Goal: Information Seeking & Learning: Find specific page/section

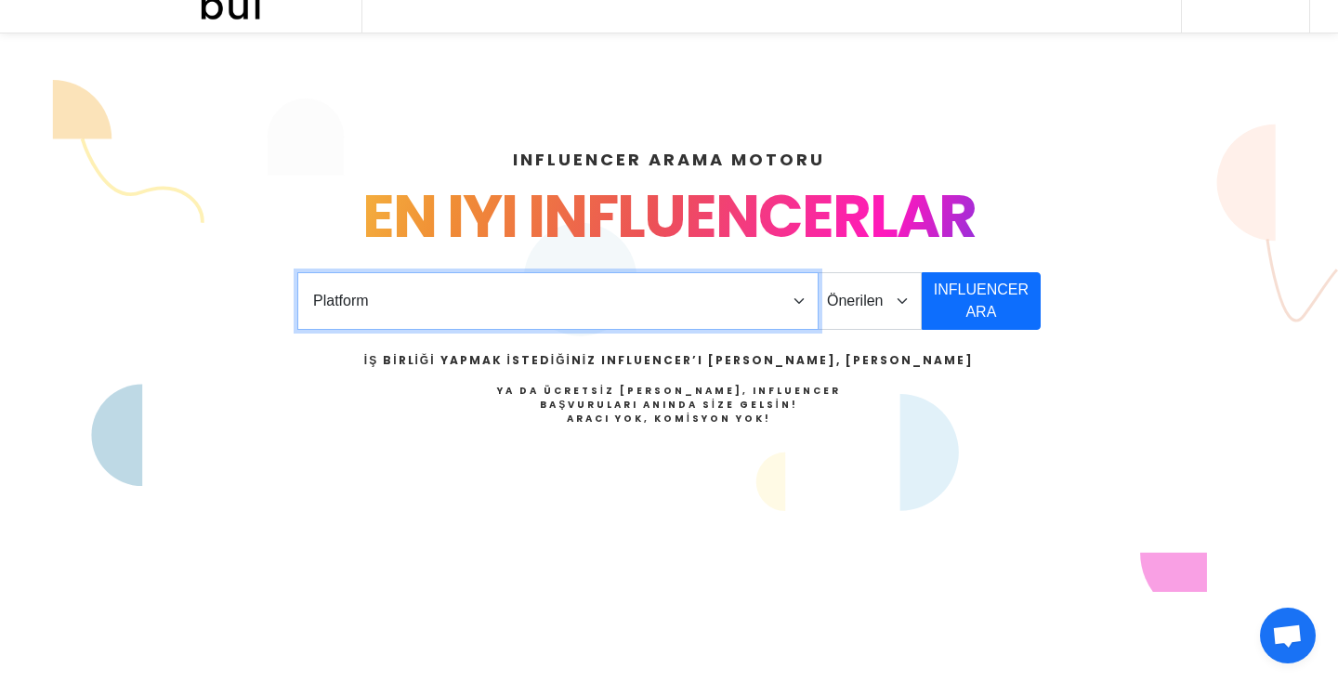
select select "1"
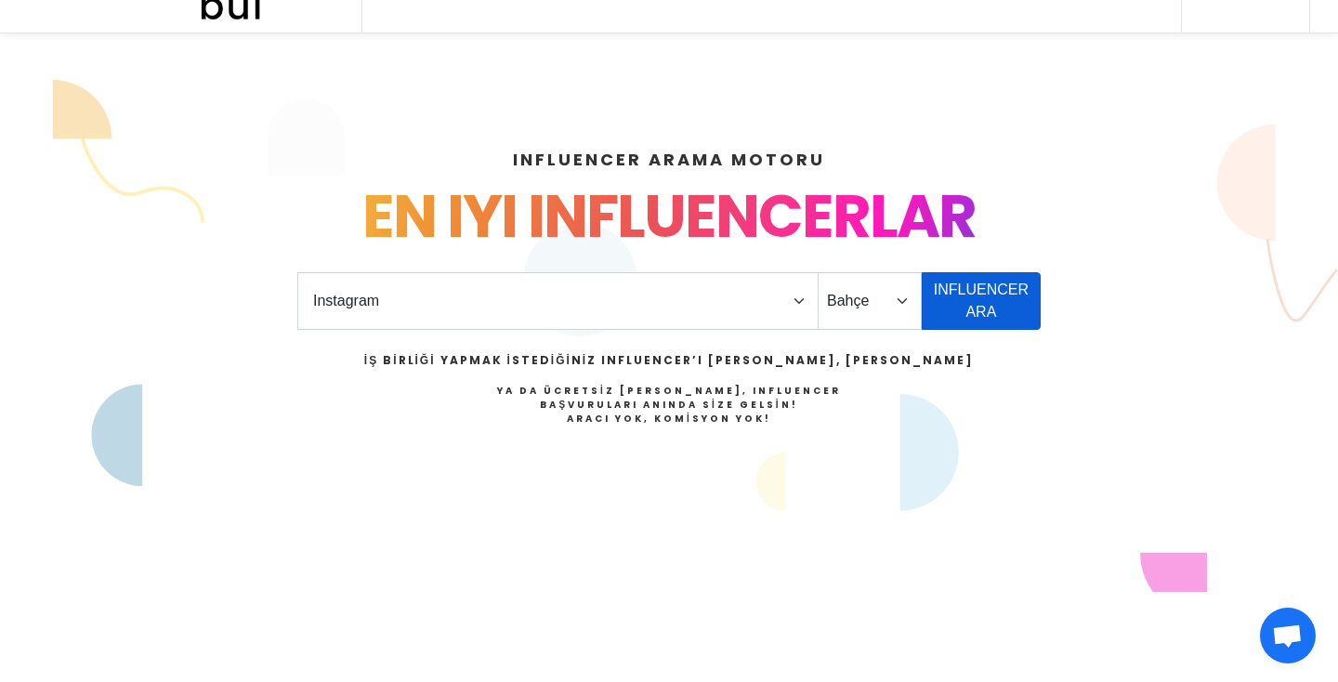
click at [989, 319] on button "INFLUENCER ARA" at bounding box center [981, 301] width 119 height 58
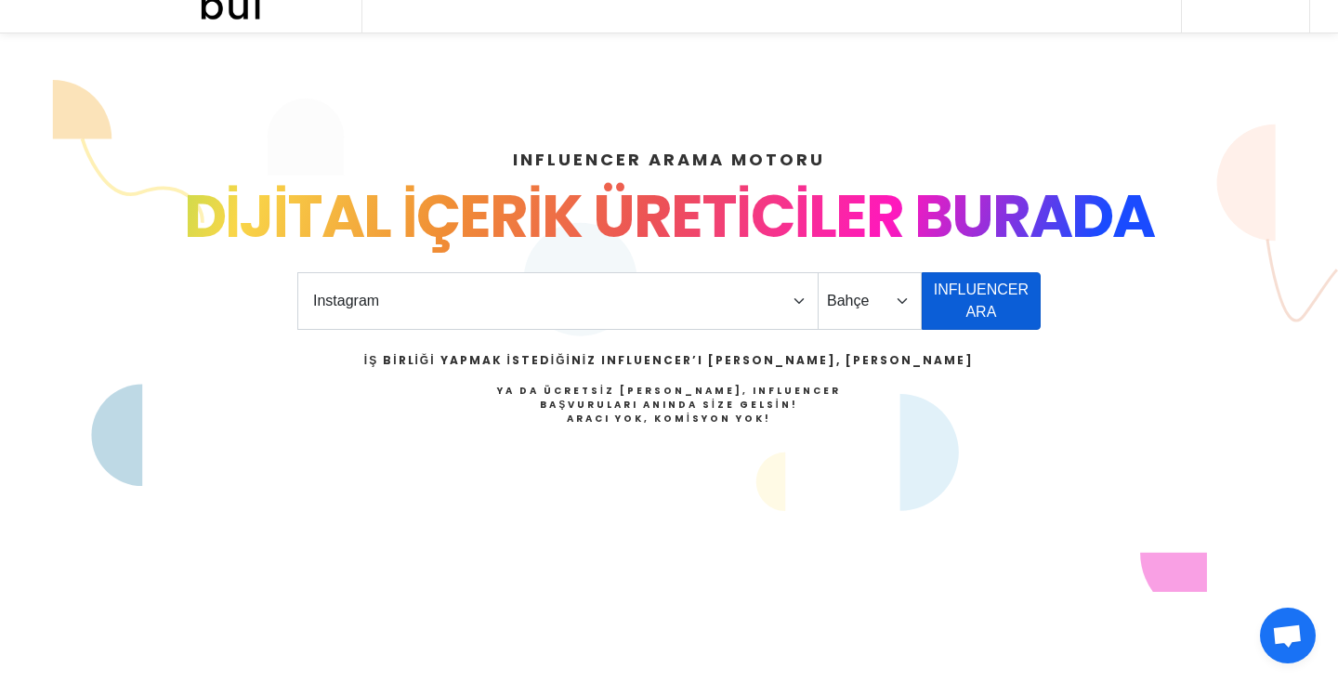
click at [976, 292] on button "INFLUENCER ARA" at bounding box center [981, 301] width 119 height 58
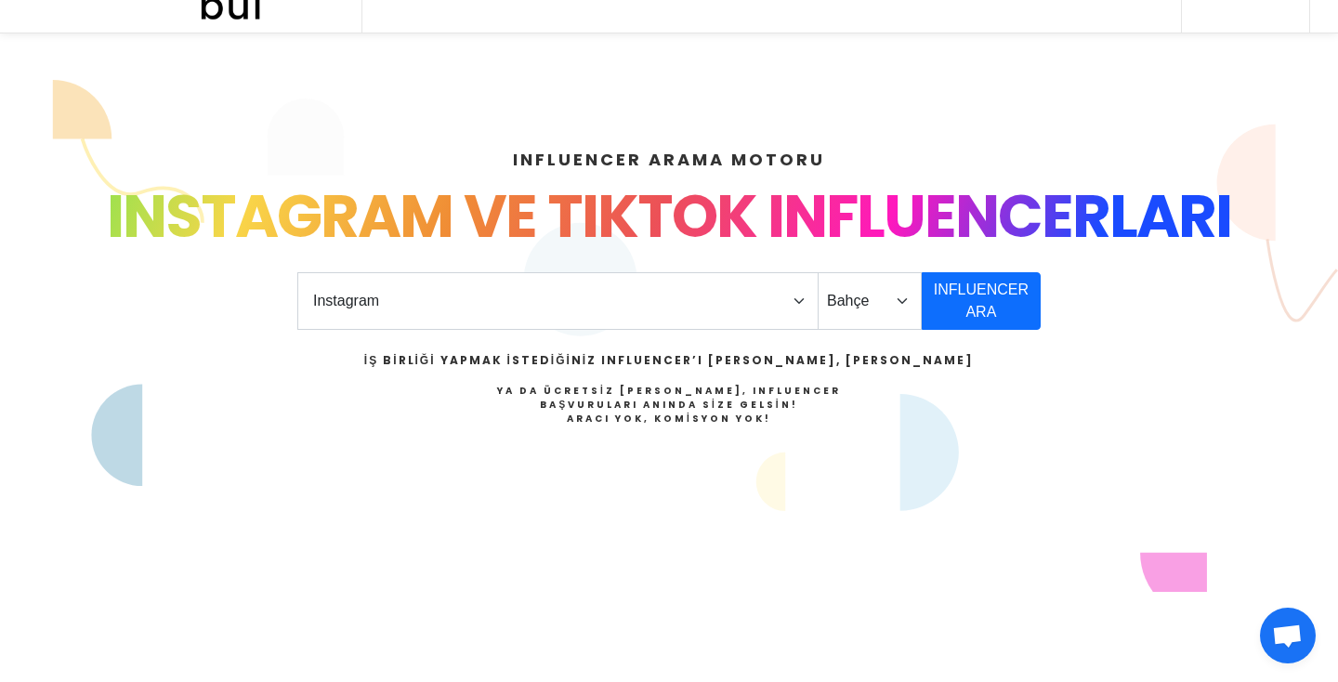
click at [987, 395] on div "Platform Instagram Facebook Youtube Tiktok Twitter Twitch Önerilen Influencerla…" at bounding box center [668, 372] width 743 height 200
click at [990, 330] on button "INFLUENCER ARA" at bounding box center [981, 301] width 119 height 58
click at [986, 330] on button "INFLUENCER ARA" at bounding box center [981, 301] width 119 height 58
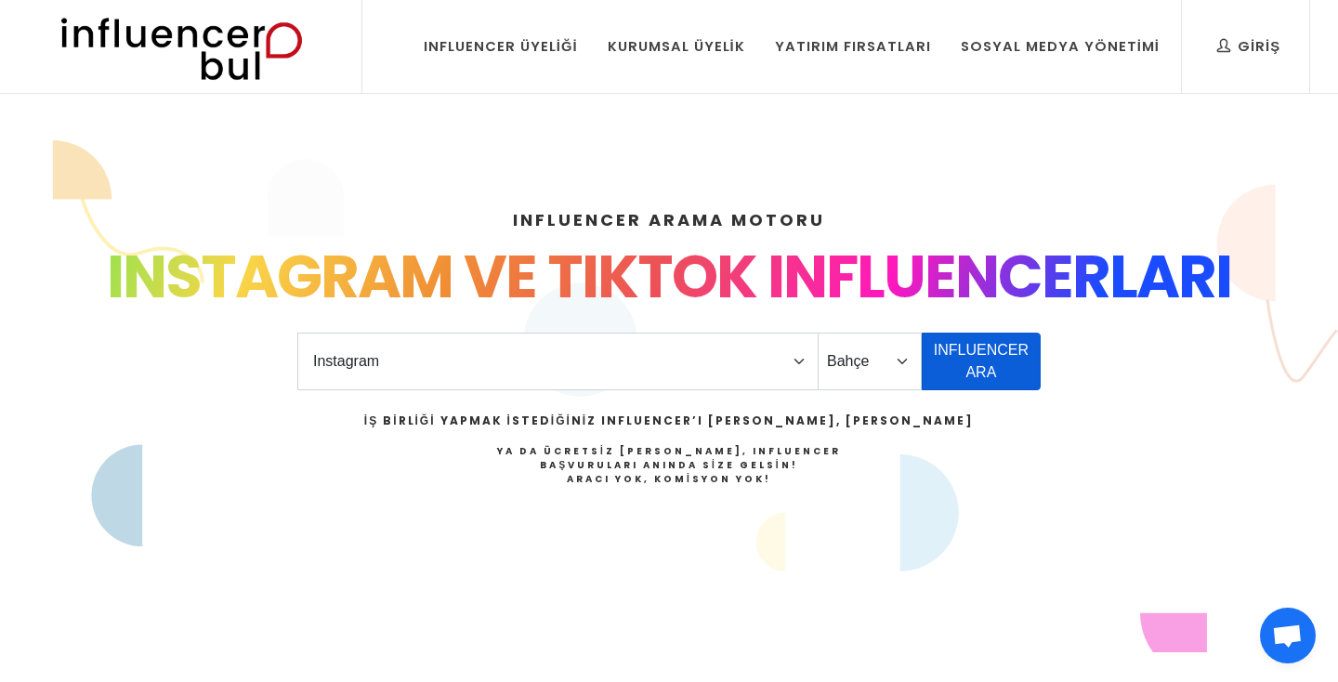
click at [986, 372] on button "INFLUENCER ARA" at bounding box center [981, 362] width 119 height 58
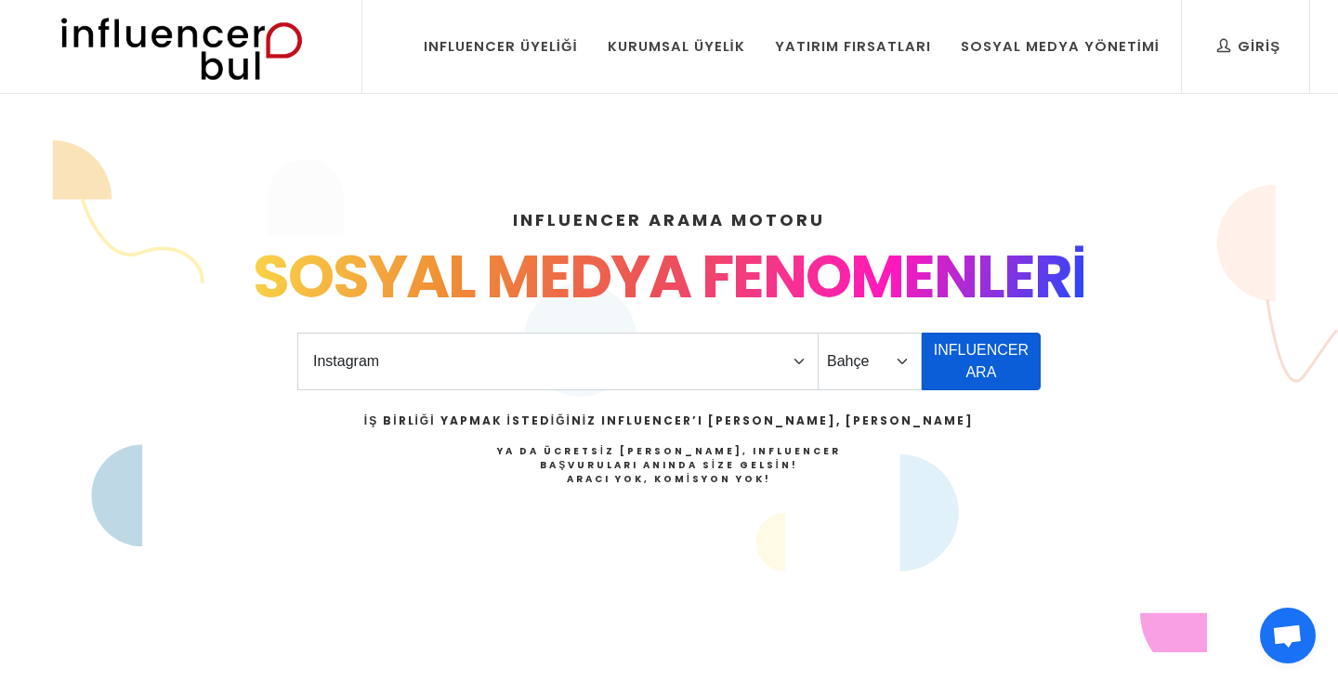
click at [986, 372] on button "INFLUENCER ARA" at bounding box center [981, 362] width 119 height 58
select select "7"
click at [991, 372] on button "INFLUENCER ARA" at bounding box center [981, 362] width 119 height 58
